Goal: Task Accomplishment & Management: Complete application form

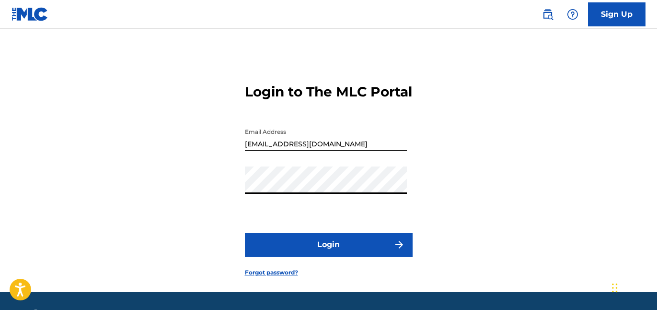
click at [343, 256] on button "Login" at bounding box center [329, 244] width 168 height 24
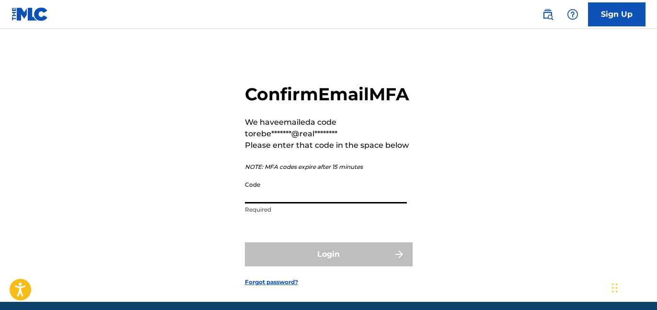
click at [328, 203] on input "Code" at bounding box center [326, 189] width 162 height 27
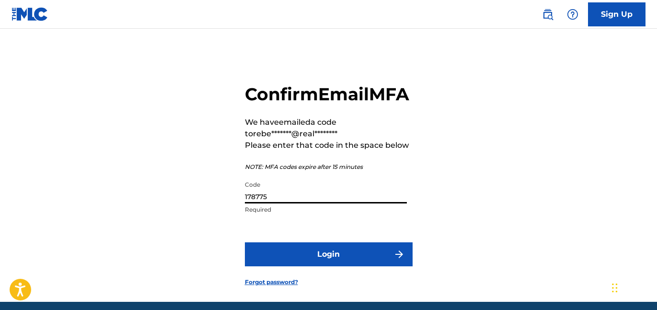
type input "178775"
click at [388, 266] on button "Login" at bounding box center [329, 254] width 168 height 24
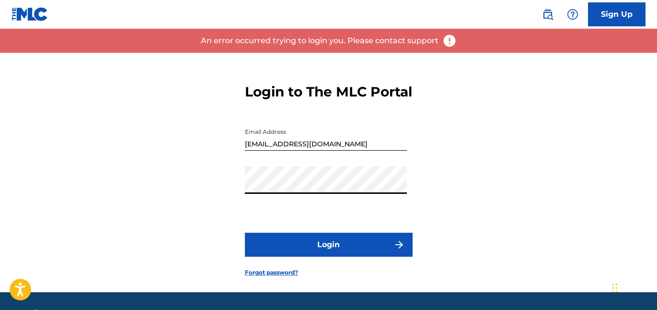
click at [321, 256] on button "Login" at bounding box center [329, 244] width 168 height 24
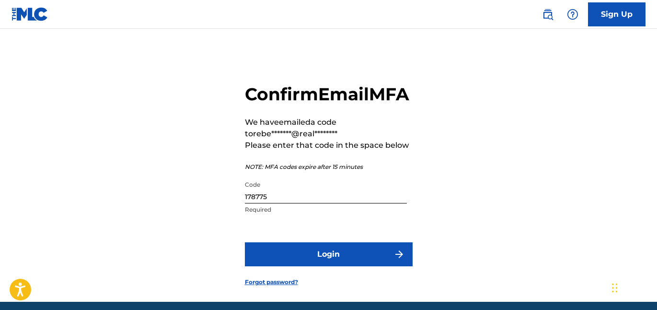
click at [320, 203] on input "178775" at bounding box center [326, 189] width 162 height 27
click at [319, 203] on input "178775" at bounding box center [326, 189] width 162 height 27
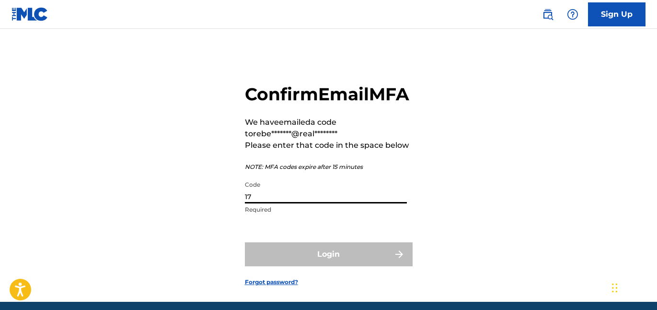
type input "1"
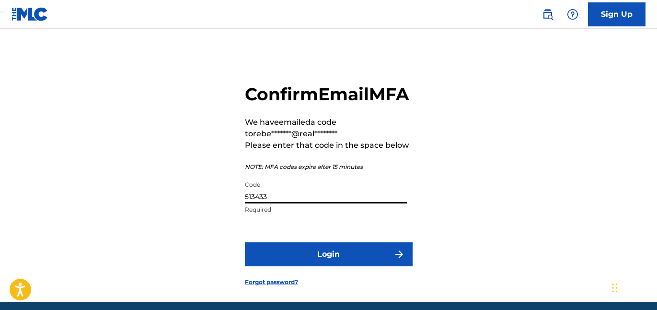
type input "513433"
click at [333, 266] on button "Login" at bounding box center [329, 254] width 168 height 24
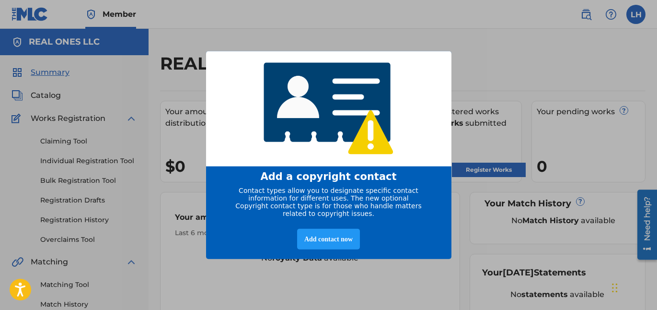
scroll to position [0, 0]
click at [325, 247] on div "Add contact now" at bounding box center [328, 238] width 63 height 21
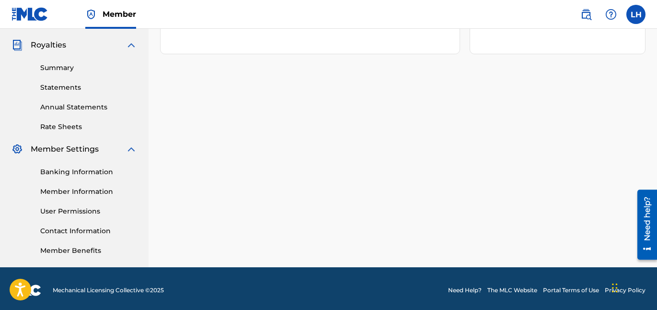
scroll to position [0, 0]
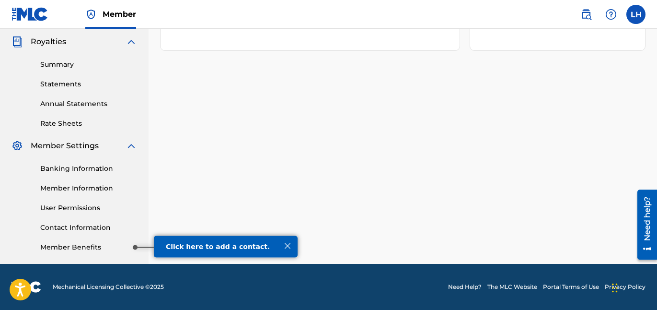
click at [113, 247] on link "Member Benefits" at bounding box center [88, 247] width 97 height 10
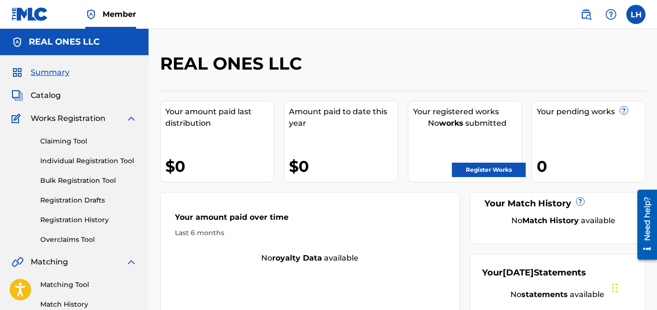
click at [470, 173] on link "Register Works" at bounding box center [489, 169] width 74 height 14
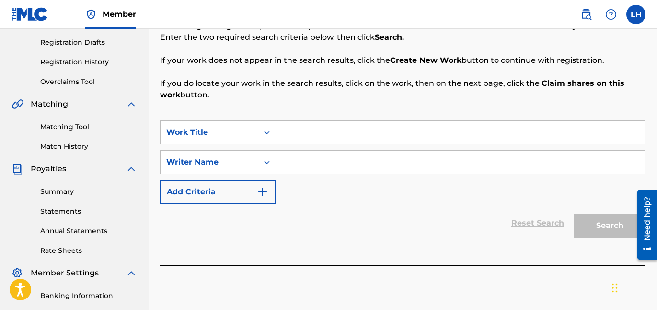
scroll to position [164, 0]
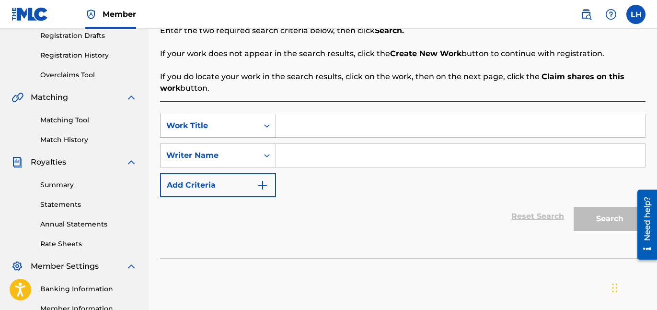
click at [263, 125] on icon "Search Form" at bounding box center [267, 126] width 10 height 10
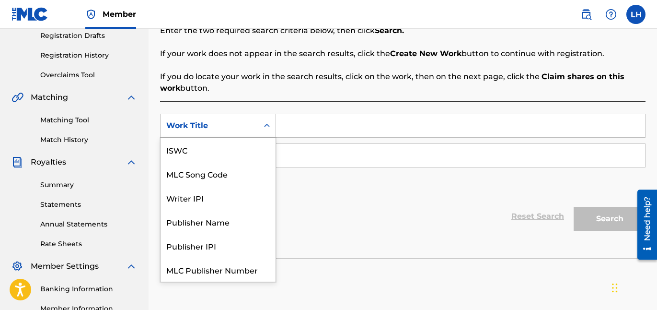
scroll to position [24, 0]
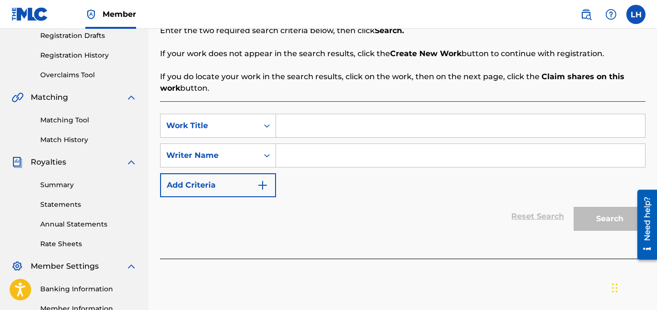
click at [263, 125] on icon "Search Form" at bounding box center [267, 126] width 10 height 10
click at [264, 183] on img "Search Form" at bounding box center [263, 185] width 12 height 12
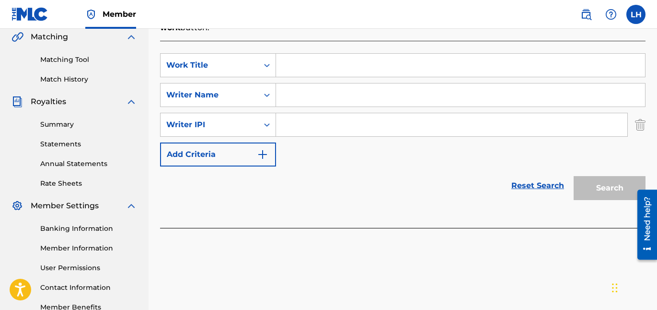
scroll to position [233, 0]
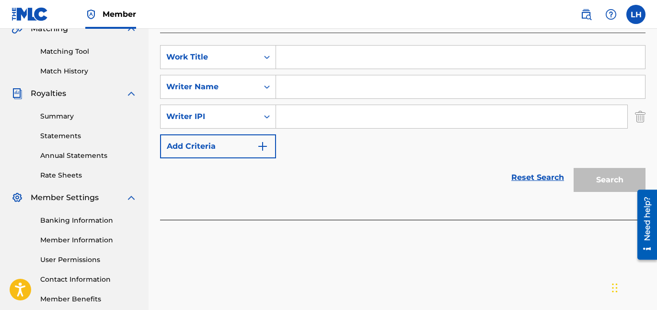
click at [638, 118] on img "Search Form" at bounding box center [640, 116] width 11 height 24
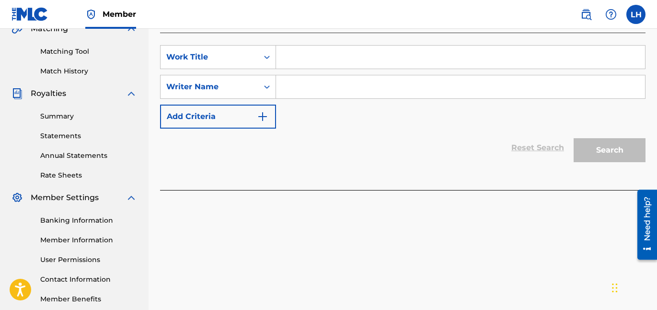
click at [410, 85] on input "Search Form" at bounding box center [460, 86] width 369 height 23
type input "rebel [DEMOGRAPHIC_DATA]"
click at [432, 109] on div "SearchWithCriteria6fdfb9fb-1875-4ad5-ba9f-298c3b26d45c Work Title SearchWithCri…" at bounding box center [403, 86] width 486 height 83
click at [389, 58] on input "Search Form" at bounding box center [460, 57] width 369 height 23
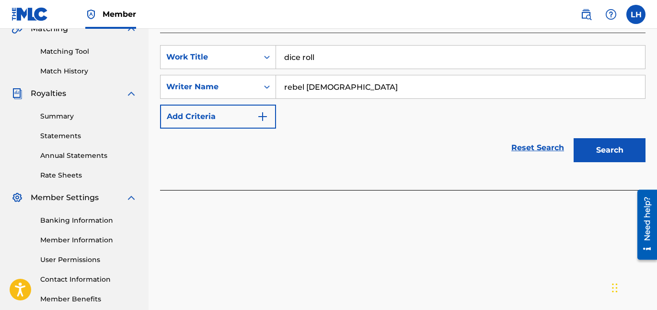
type input "dice roll"
click at [584, 155] on button "Search" at bounding box center [610, 150] width 72 height 24
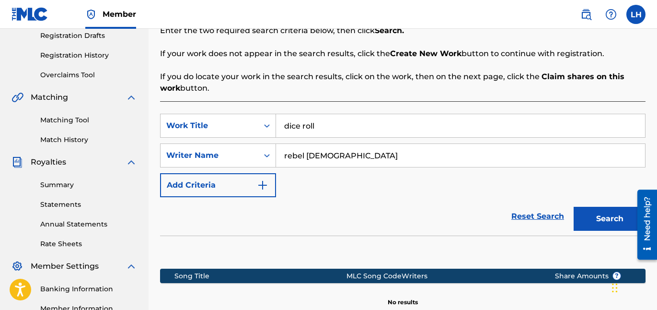
scroll to position [133, 0]
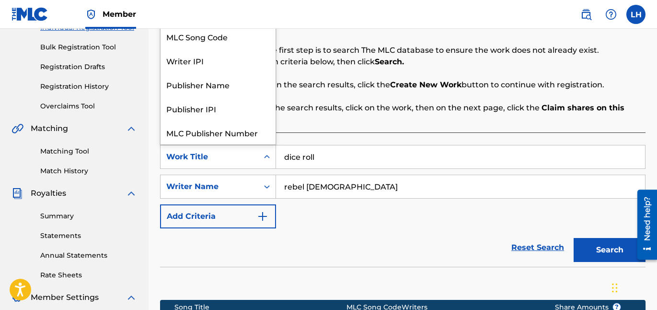
click at [270, 156] on icon "Search Form" at bounding box center [267, 157] width 10 height 10
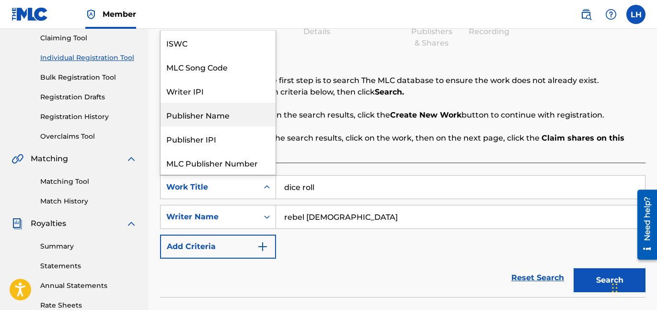
scroll to position [100, 0]
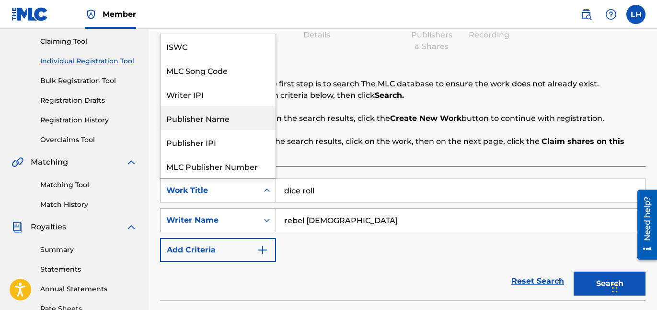
click at [344, 230] on input "rebel [DEMOGRAPHIC_DATA]" at bounding box center [460, 219] width 369 height 23
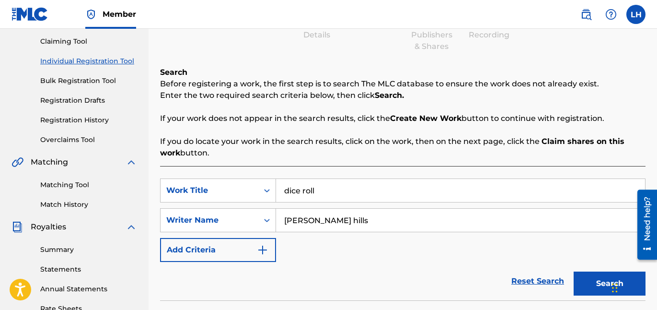
type input "[PERSON_NAME] hills"
click at [343, 250] on div "SearchWithCriteria6fdfb9fb-1875-4ad5-ba9f-298c3b26d45c Work Title dice roll Sea…" at bounding box center [403, 219] width 486 height 83
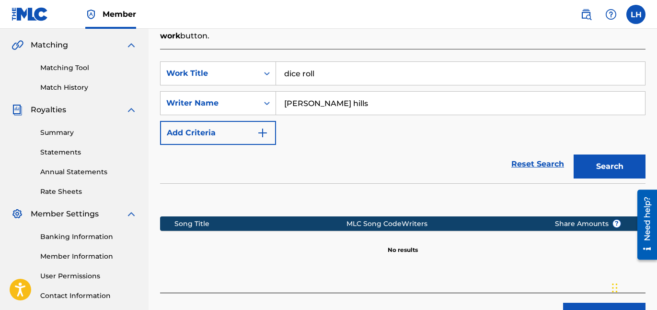
scroll to position [258, 0]
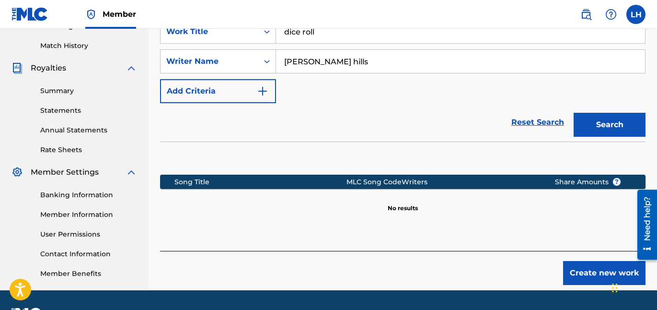
click at [606, 117] on button "Search" at bounding box center [610, 125] width 72 height 24
click at [344, 58] on input "[PERSON_NAME] hills" at bounding box center [460, 61] width 369 height 23
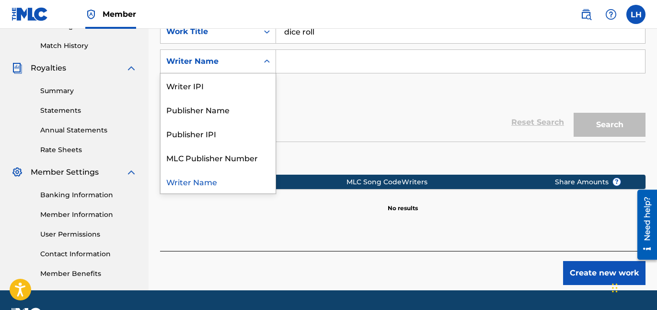
click at [220, 59] on div "Writer Name" at bounding box center [209, 62] width 86 height 12
click at [235, 40] on div "Work Title" at bounding box center [210, 32] width 98 height 18
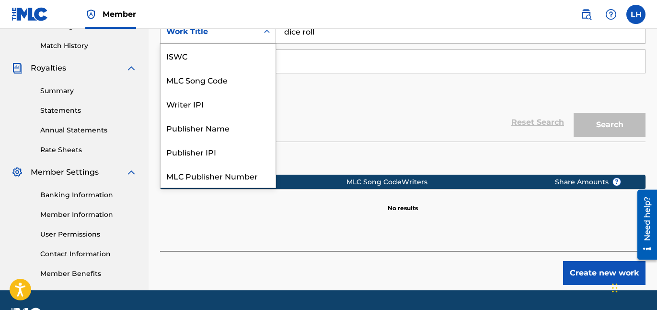
scroll to position [24, 0]
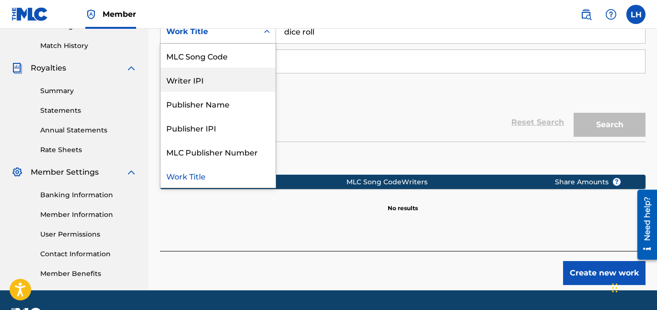
click at [234, 78] on div "Writer IPI" at bounding box center [218, 80] width 115 height 24
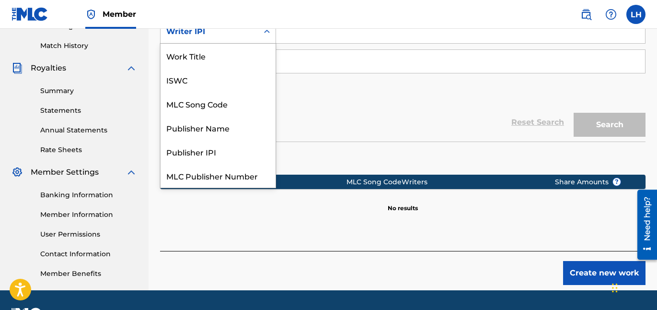
click at [264, 35] on icon "Search Form" at bounding box center [267, 32] width 10 height 10
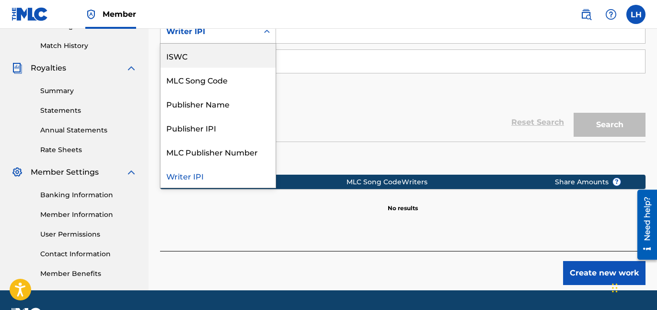
click at [302, 85] on div "SearchWithCriteria30c29d3f-7eab-4c5f-bb0b-54f4124c28db ISWC, 2 of 7. 7 results …" at bounding box center [403, 61] width 486 height 83
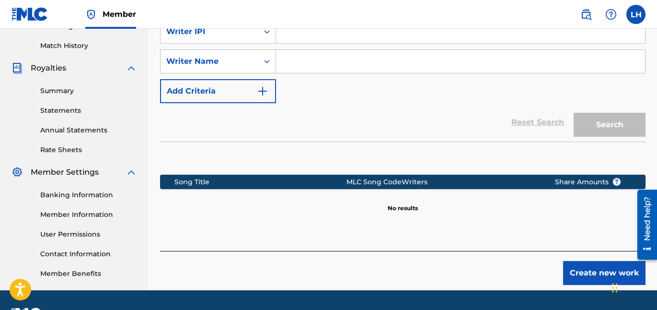
scroll to position [257, 0]
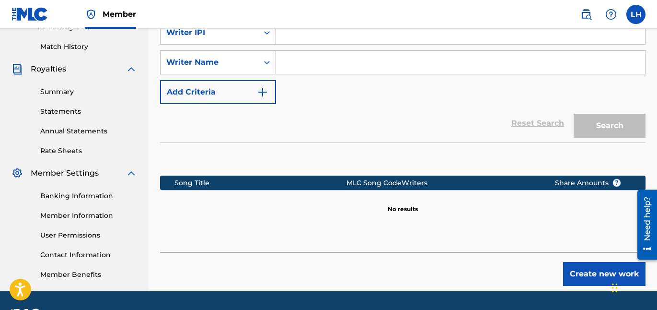
click at [311, 40] on input "Search Form" at bounding box center [460, 32] width 369 height 23
paste input "550656687"
type input "550656687"
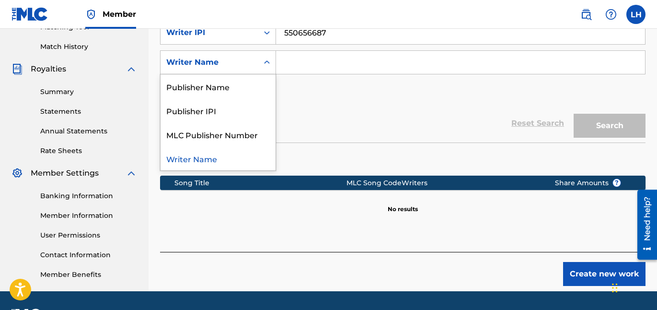
click at [262, 60] on icon "Search Form" at bounding box center [267, 63] width 10 height 10
click at [222, 104] on div "Publisher IPI" at bounding box center [218, 110] width 115 height 24
click at [256, 67] on div "Publisher IPI" at bounding box center [210, 62] width 98 height 18
click at [238, 94] on div "Writer Name" at bounding box center [218, 86] width 115 height 24
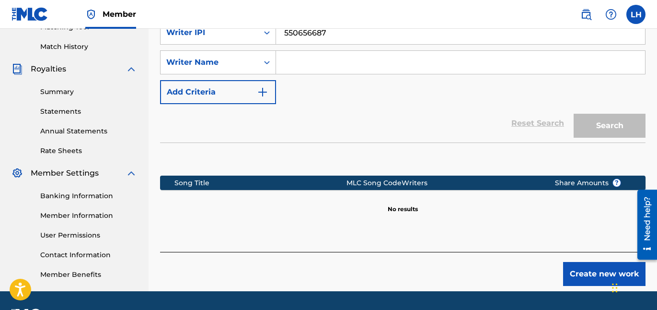
click at [286, 69] on input "Search Form" at bounding box center [460, 62] width 369 height 23
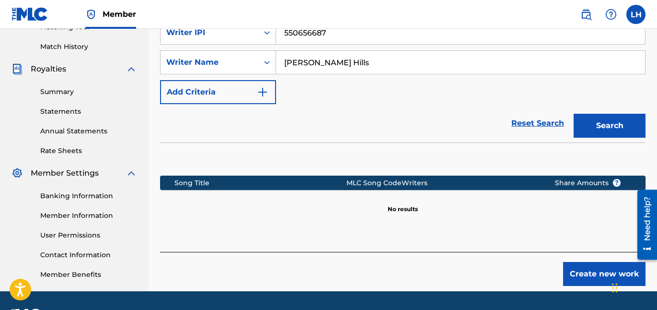
click at [595, 123] on button "Search" at bounding box center [610, 126] width 72 height 24
click at [378, 60] on input "[PERSON_NAME] Hills" at bounding box center [460, 62] width 369 height 23
type input "Rebel [DEMOGRAPHIC_DATA]"
click at [583, 126] on button "Search" at bounding box center [610, 126] width 72 height 24
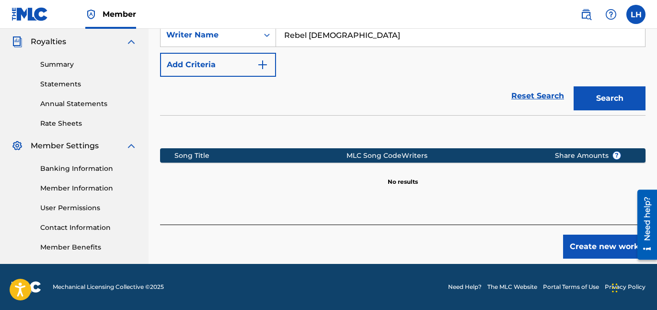
scroll to position [279, 0]
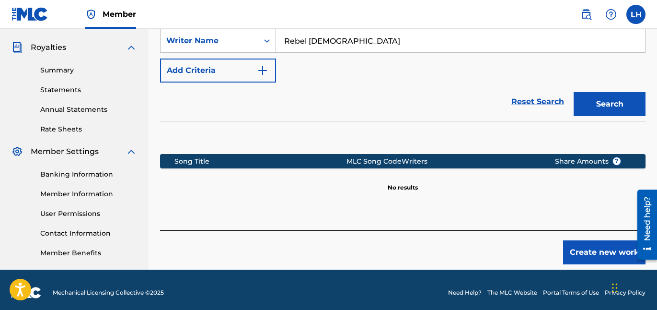
click at [570, 246] on button "Create new work" at bounding box center [604, 252] width 82 height 24
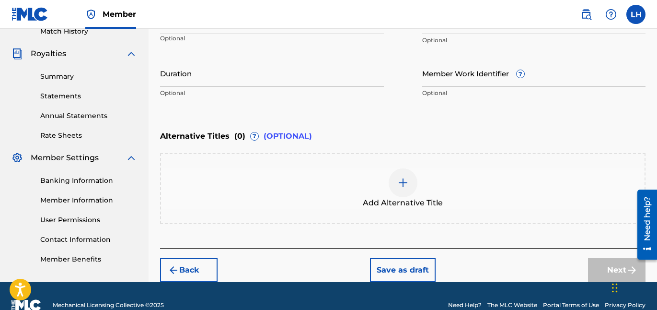
scroll to position [291, 0]
